Goal: Task Accomplishment & Management: Use online tool/utility

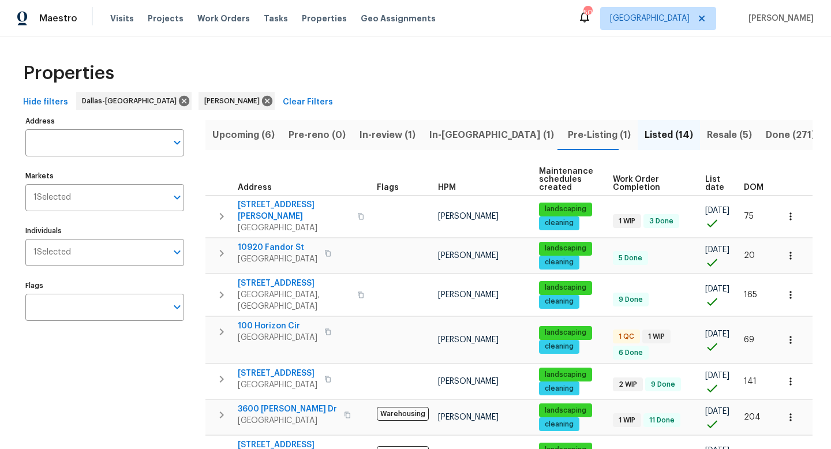
scroll to position [126, 0]
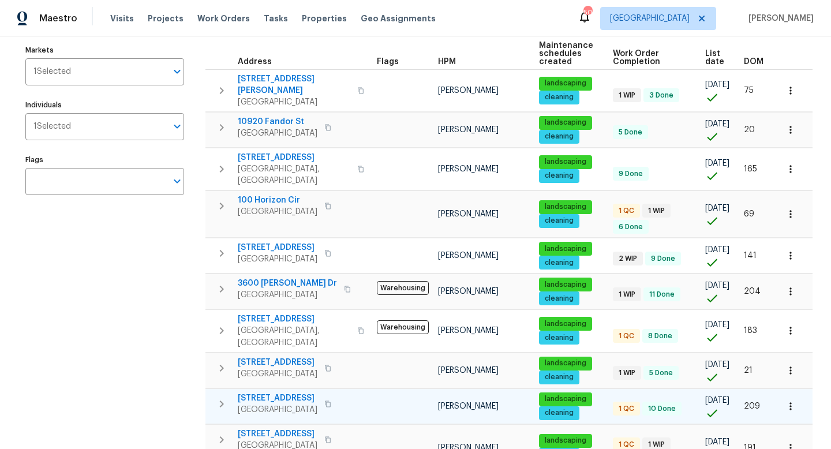
click at [269, 393] on span "3813 Paradise Ln" at bounding box center [278, 399] width 80 height 12
click at [219, 397] on icon "button" at bounding box center [222, 404] width 14 height 14
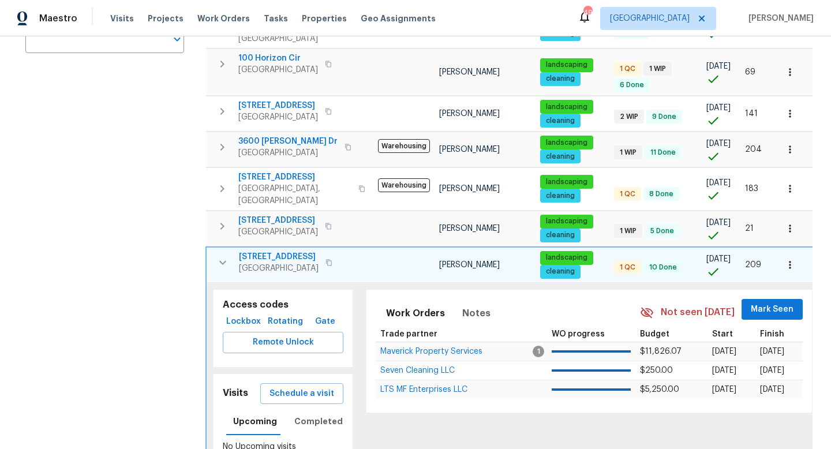
scroll to position [268, 0]
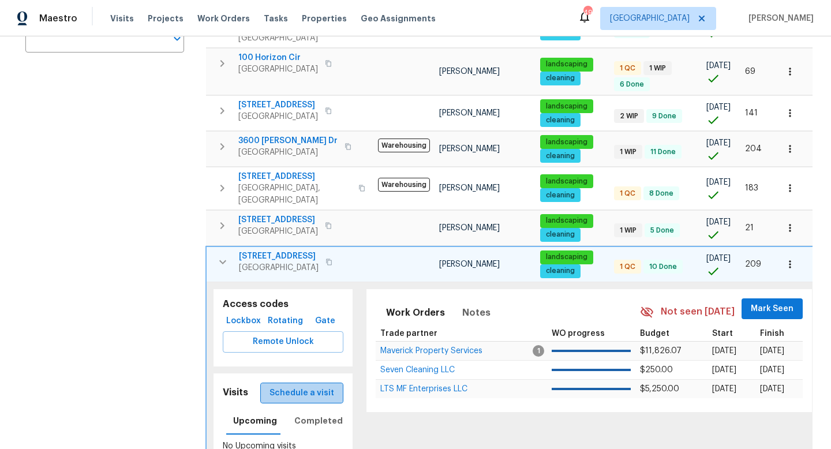
click at [322, 383] on button "Schedule a visit" at bounding box center [301, 393] width 83 height 21
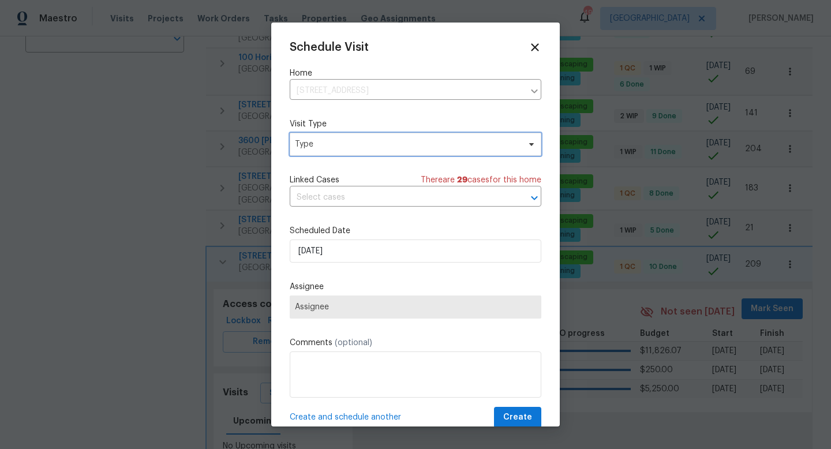
click at [352, 146] on span "Type" at bounding box center [407, 145] width 225 height 12
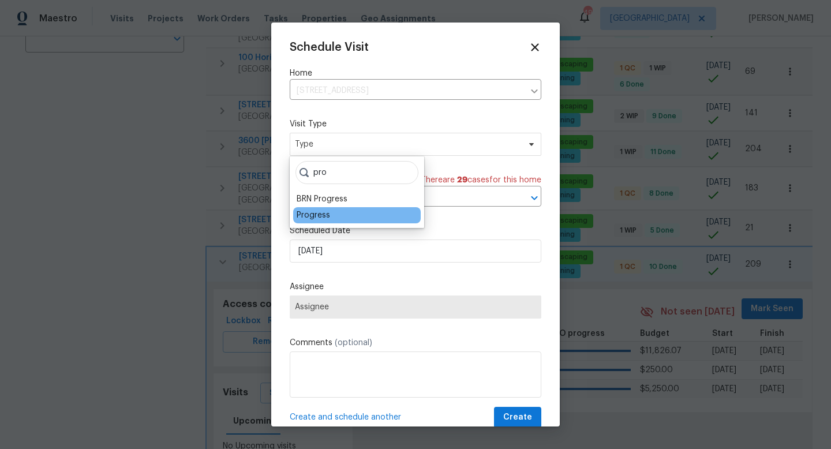
type input "pro"
click at [313, 217] on div "Progress" at bounding box center [313, 216] width 33 height 12
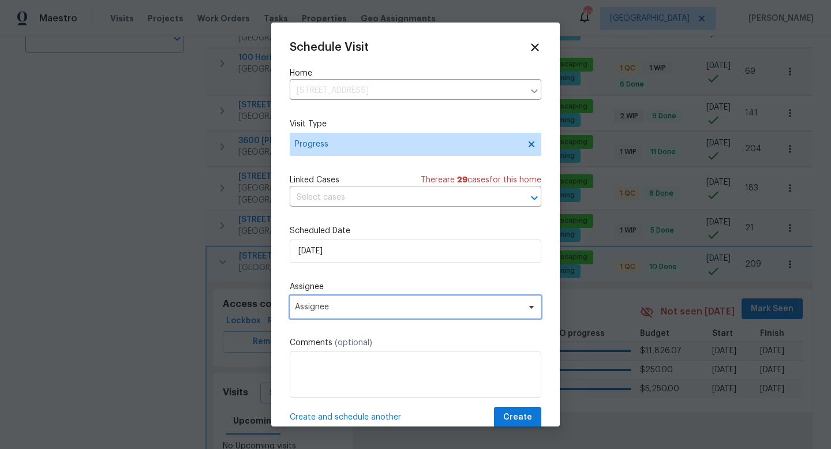
click at [307, 309] on span "Assignee" at bounding box center [408, 307] width 226 height 9
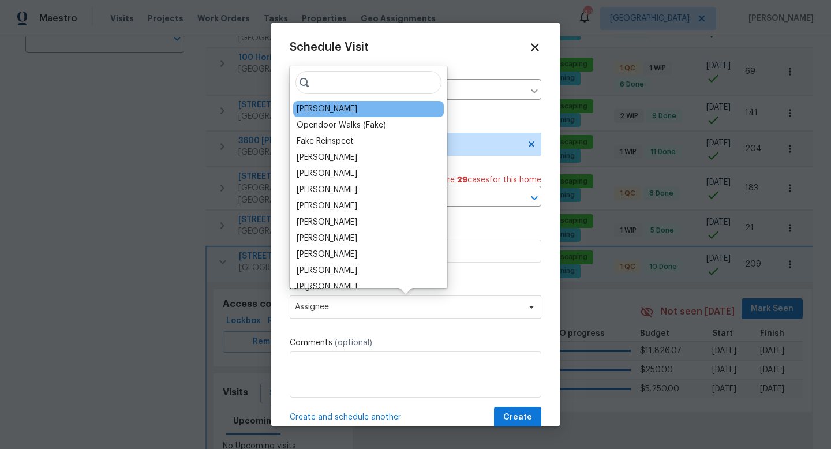
click at [327, 105] on div "[PERSON_NAME]" at bounding box center [327, 109] width 61 height 12
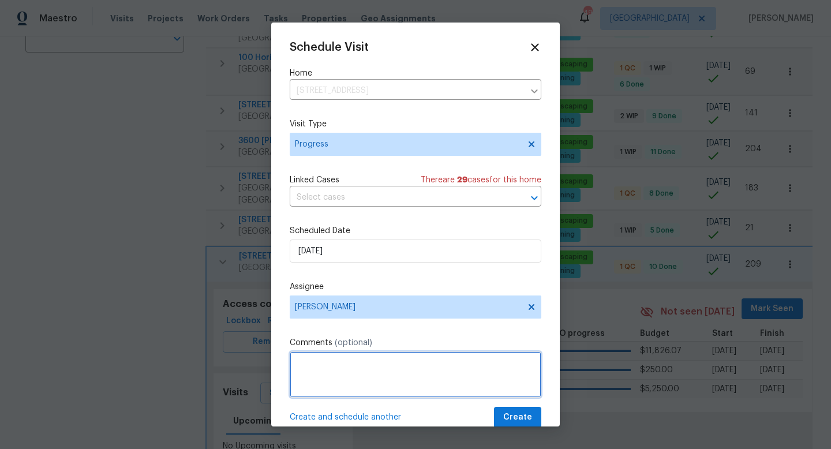
click at [331, 395] on textarea at bounding box center [416, 375] width 252 height 46
type textarea "QC and photos"
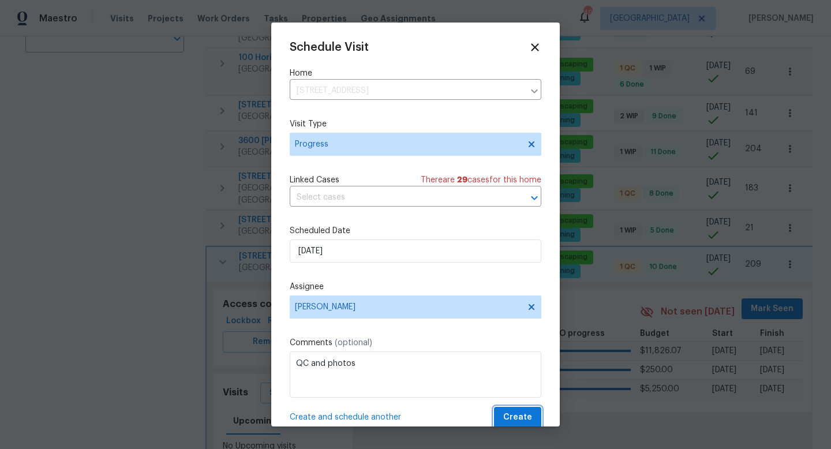
click at [520, 415] on span "Create" at bounding box center [518, 418] width 29 height 14
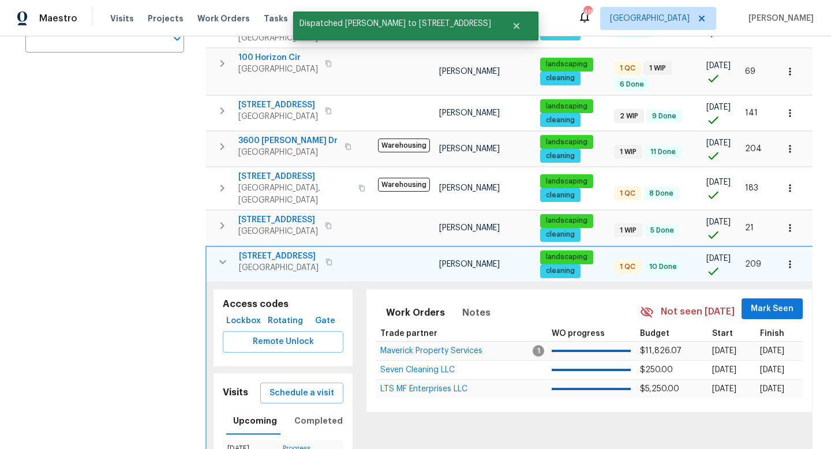
click at [223, 255] on icon "button" at bounding box center [223, 262] width 14 height 14
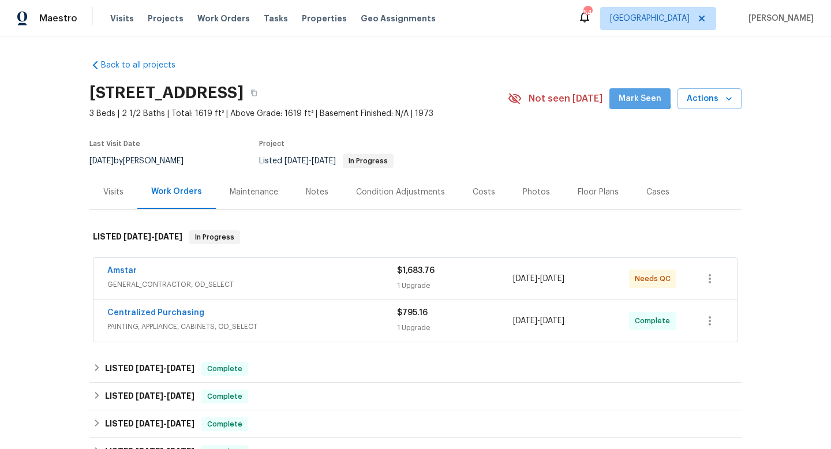
click at [637, 97] on span "Mark Seen" at bounding box center [640, 99] width 43 height 14
click at [155, 276] on div "Amstar" at bounding box center [252, 272] width 290 height 14
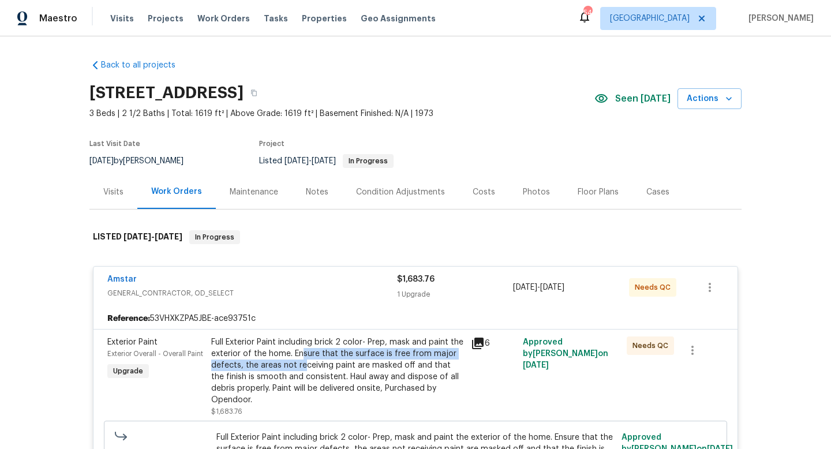
click at [303, 360] on div "Full Exterior Paint including brick 2 color- Prep, mask and paint the exterior …" at bounding box center [337, 371] width 253 height 69
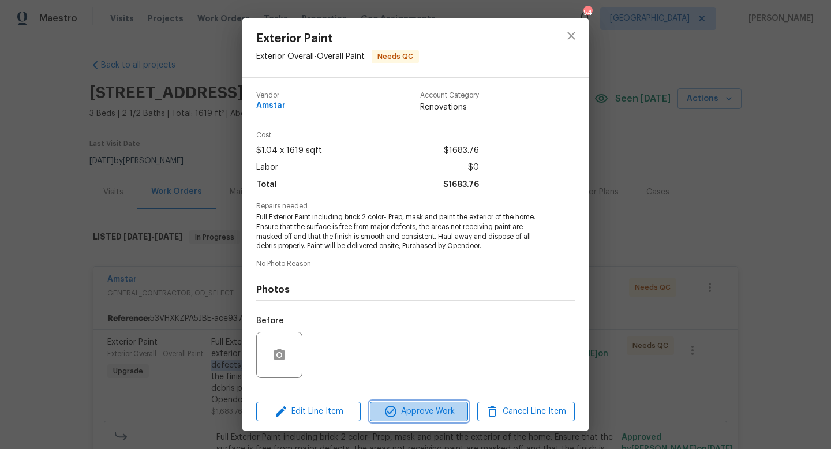
click at [392, 415] on icon "button" at bounding box center [391, 412] width 14 height 14
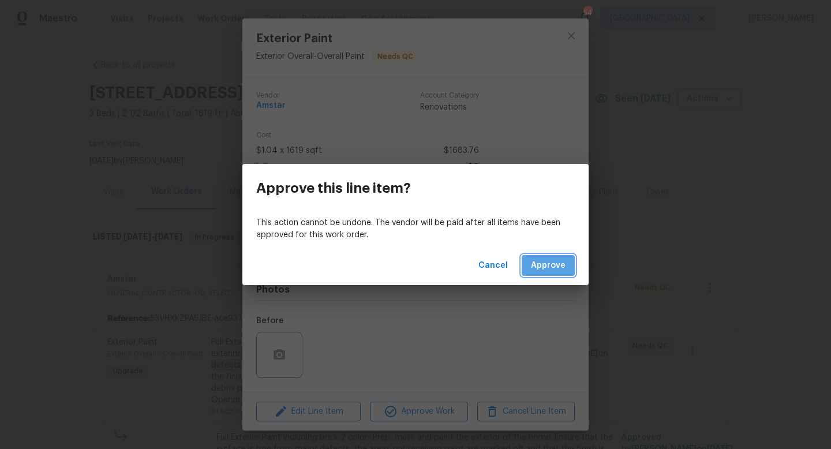
click at [551, 259] on span "Approve" at bounding box center [548, 266] width 35 height 14
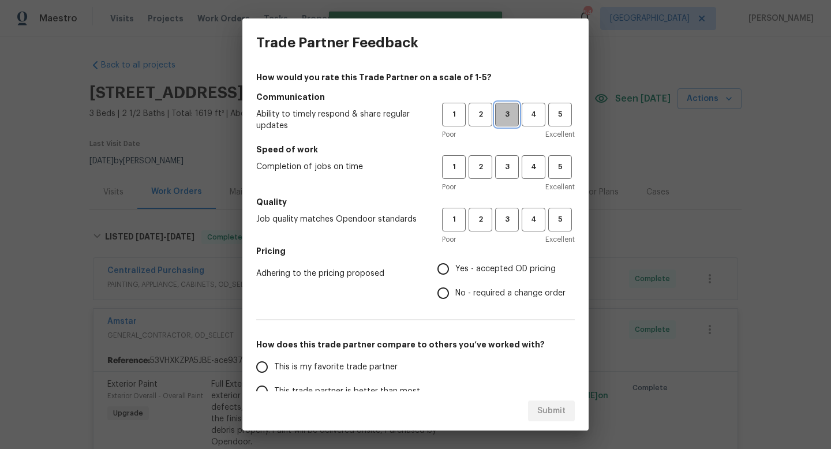
click at [509, 122] on button "3" at bounding box center [507, 115] width 24 height 24
click at [506, 164] on span "3" at bounding box center [507, 167] width 21 height 13
click at [497, 223] on span "3" at bounding box center [507, 219] width 21 height 13
click at [437, 276] on input "Yes - accepted OD pricing" at bounding box center [443, 269] width 24 height 24
radio input "true"
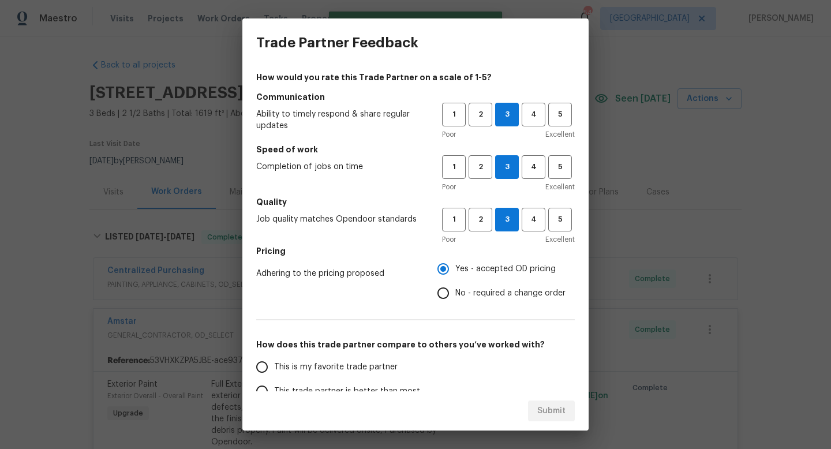
click at [272, 365] on input "This is my favorite trade partner" at bounding box center [262, 367] width 24 height 24
click at [559, 413] on span "Submit" at bounding box center [552, 411] width 28 height 14
radio input "true"
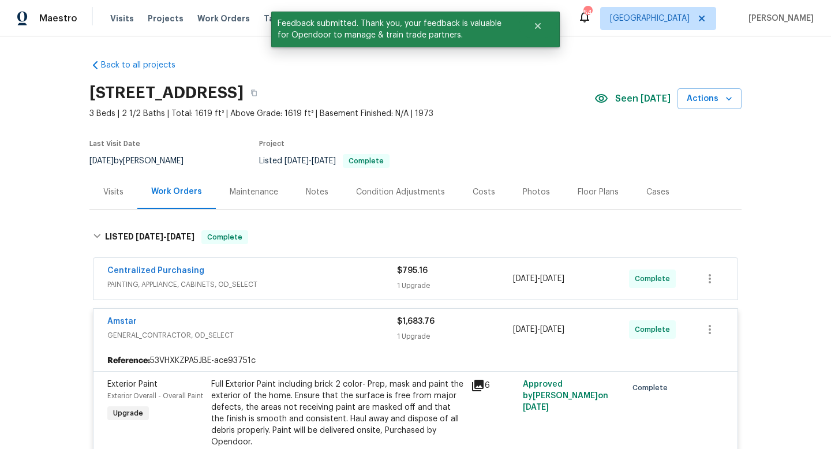
click at [284, 323] on div "Amstar" at bounding box center [252, 323] width 290 height 14
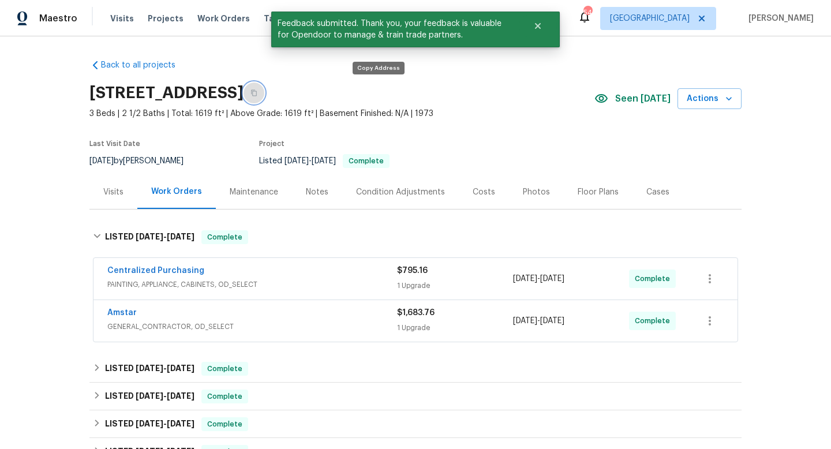
click at [264, 98] on button "button" at bounding box center [254, 93] width 21 height 21
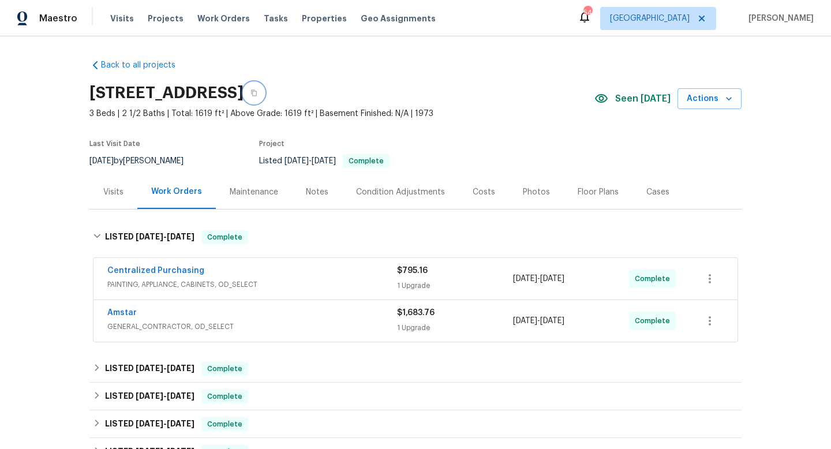
click at [258, 92] on icon "button" at bounding box center [254, 92] width 7 height 7
